Goal: Navigation & Orientation: Find specific page/section

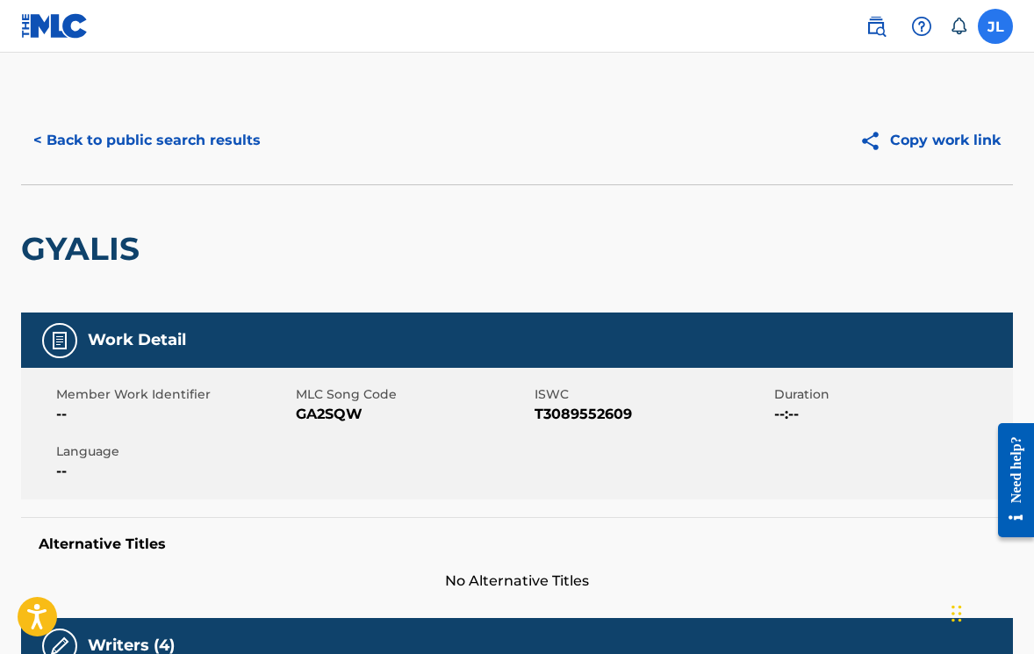
click at [998, 18] on label at bounding box center [995, 26] width 35 height 35
click at [996, 26] on input "[PERSON_NAME] [PERSON_NAME][EMAIL_ADDRESS][DOMAIN_NAME] Notification Preference…" at bounding box center [996, 26] width 0 height 0
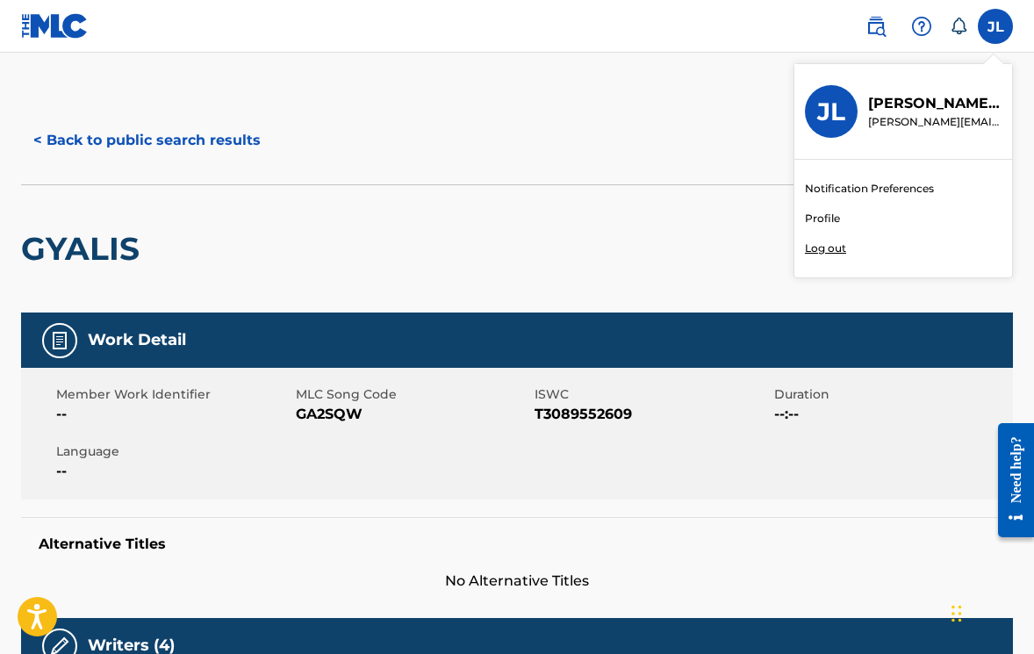
click at [816, 217] on link "Profile" at bounding box center [822, 219] width 35 height 16
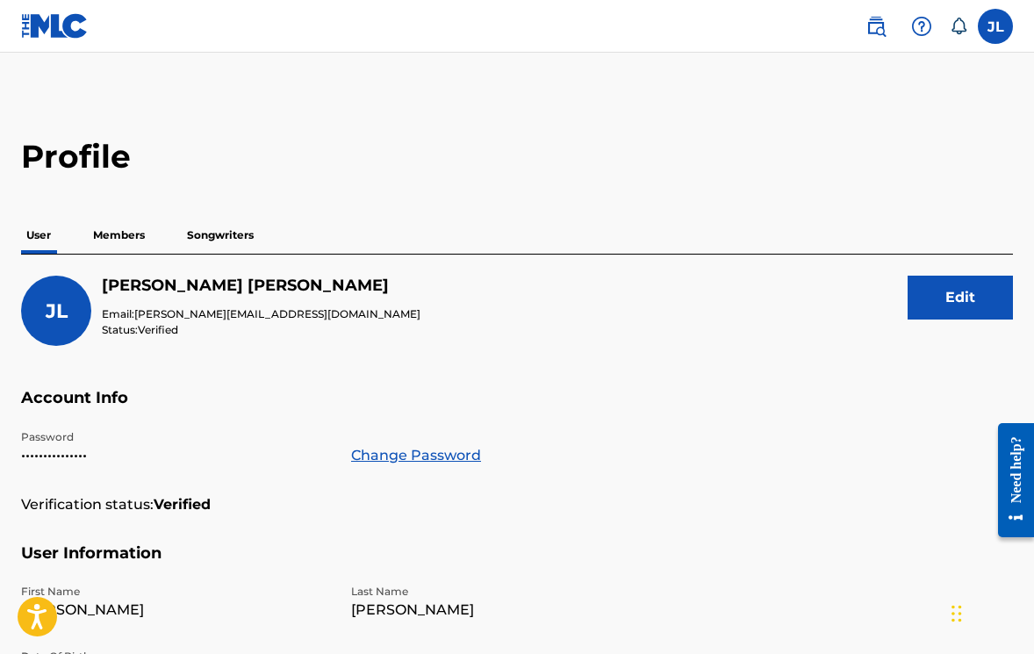
click at [115, 229] on p "Members" at bounding box center [119, 235] width 62 height 37
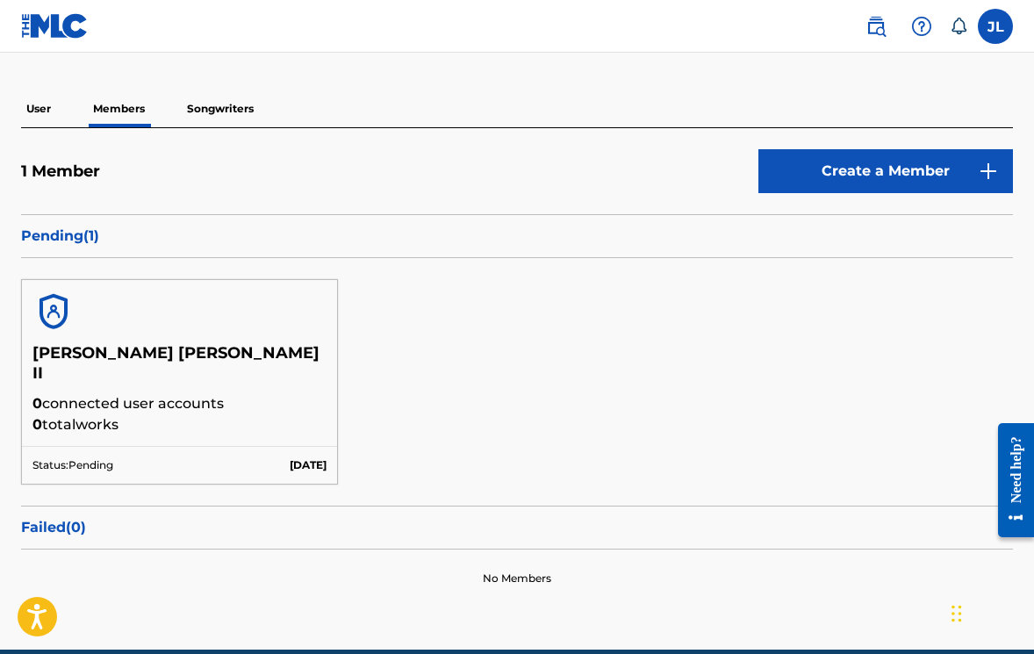
scroll to position [122, 0]
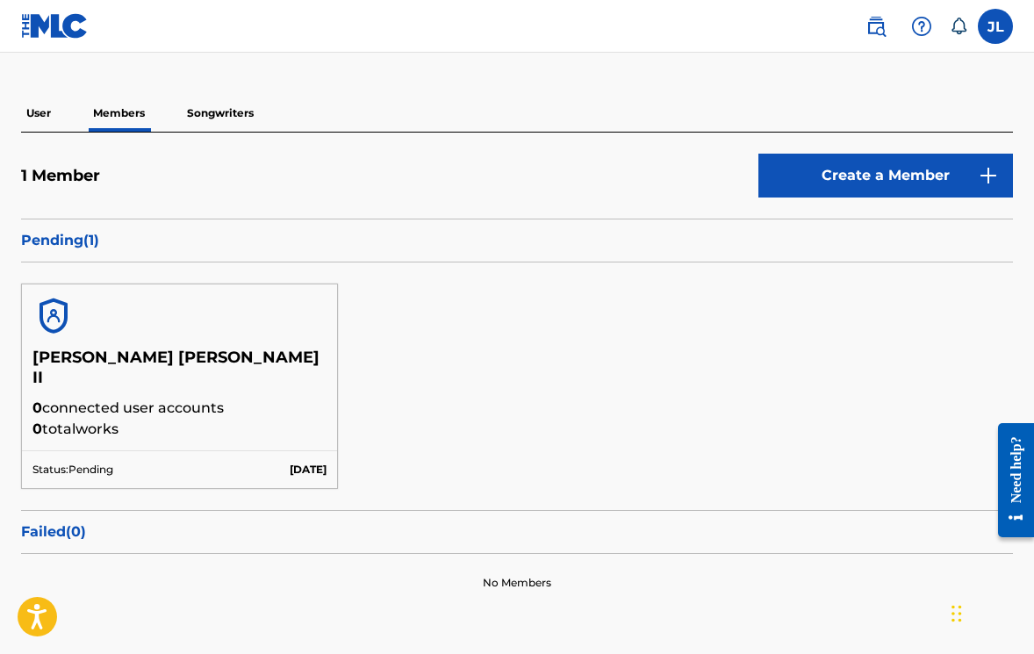
click at [54, 329] on img at bounding box center [53, 316] width 42 height 42
click at [96, 376] on h5 "[PERSON_NAME] [PERSON_NAME] II" at bounding box center [179, 373] width 294 height 50
click at [77, 176] on h5 "1 Member" at bounding box center [60, 176] width 79 height 20
